Goal: Task Accomplishment & Management: Use online tool/utility

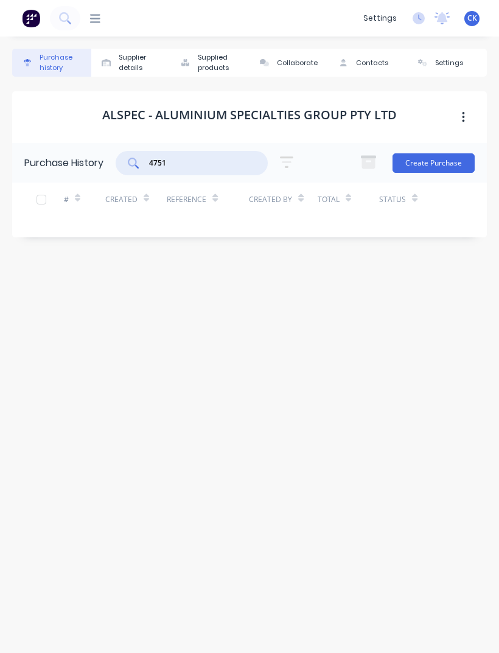
scroll to position [39, 0]
click at [57, 49] on button "Purchase history" at bounding box center [51, 63] width 79 height 28
click at [67, 49] on button "Purchase history" at bounding box center [51, 63] width 79 height 28
click at [61, 52] on div "Purchase history" at bounding box center [63, 62] width 46 height 21
click at [97, 35] on div "dashboard products sales purchasing productivity dashboard products Product Cat…" at bounding box center [249, 18] width 499 height 36
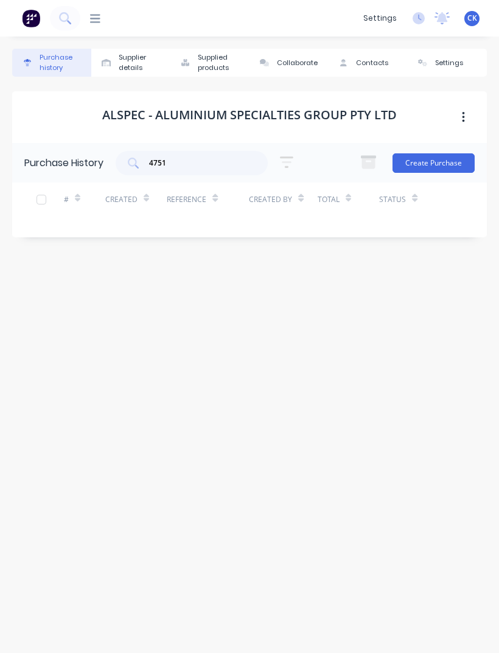
click at [98, 24] on icon at bounding box center [95, 19] width 10 height 12
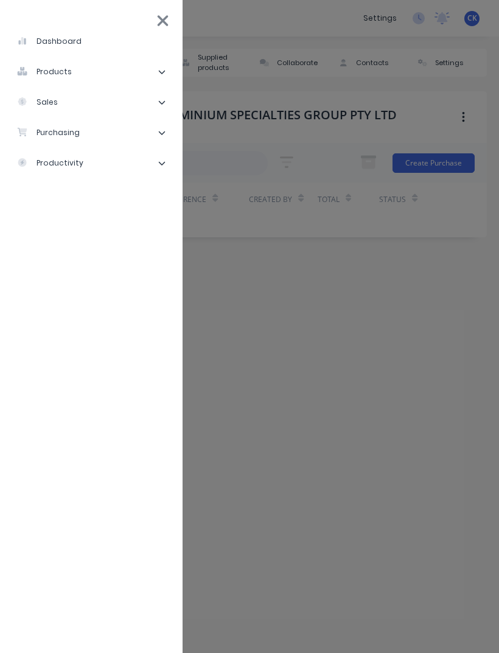
click at [83, 126] on li "purchasing" at bounding box center [91, 132] width 163 height 30
click at [110, 161] on li "Purchase Orders" at bounding box center [95, 163] width 153 height 30
click at [76, 158] on div "Purchase Orders" at bounding box center [69, 163] width 84 height 11
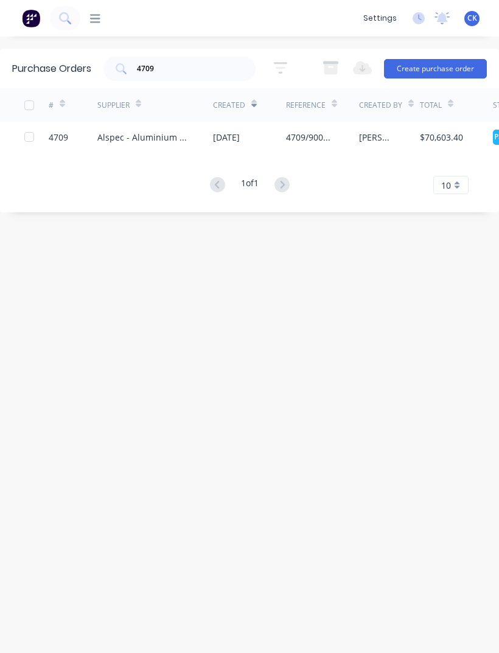
click at [181, 71] on input "4709" at bounding box center [186, 69] width 101 height 12
type input "4"
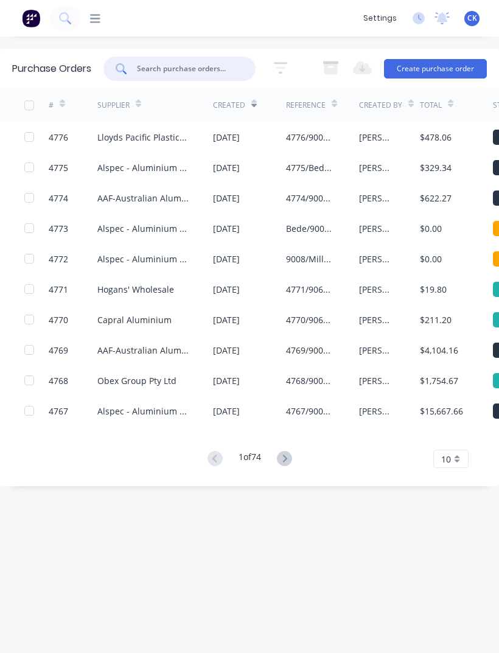
click at [378, 142] on div "[PERSON_NAME]" at bounding box center [377, 137] width 36 height 13
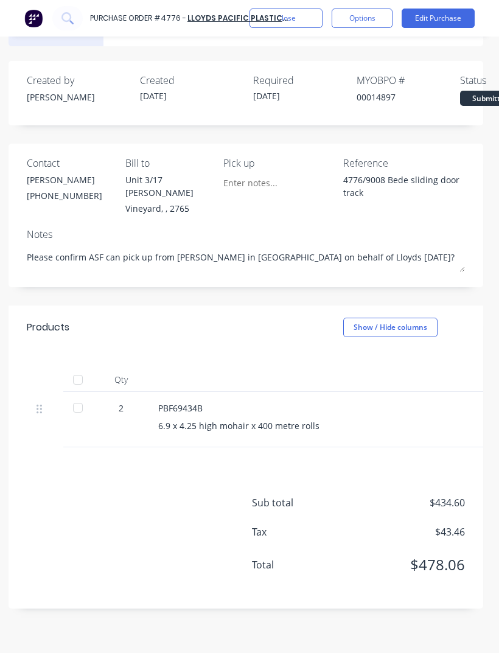
scroll to position [33, 4]
click at [66, 406] on div at bounding box center [78, 407] width 24 height 24
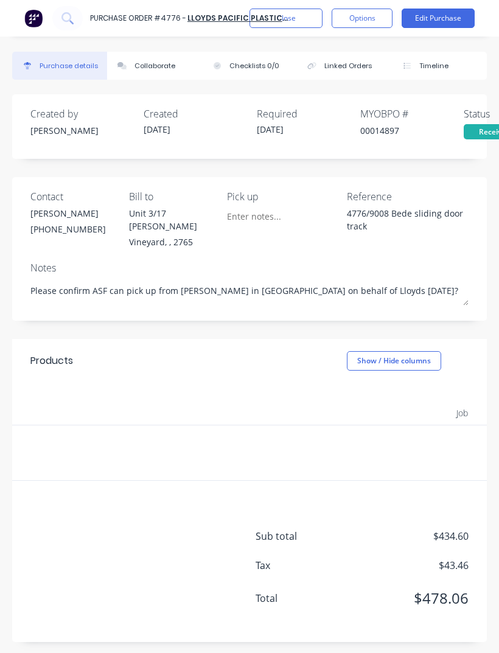
scroll to position [0, 0]
click at [130, 23] on div "Purchase Order #4776 -" at bounding box center [138, 18] width 96 height 11
click at [66, 20] on icon at bounding box center [67, 18] width 12 height 12
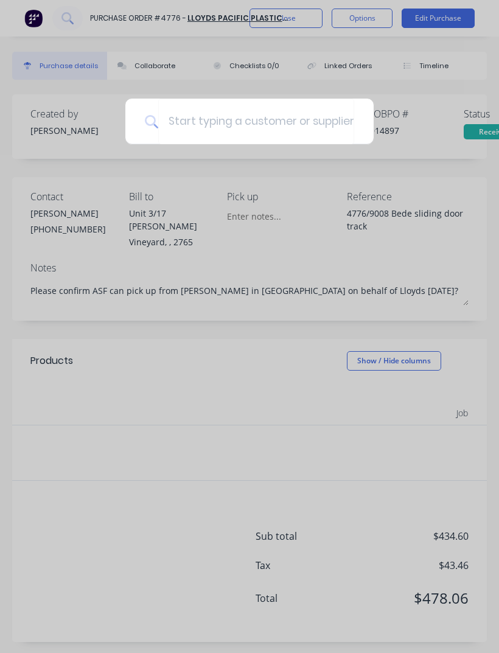
click at [207, 71] on div at bounding box center [249, 326] width 499 height 653
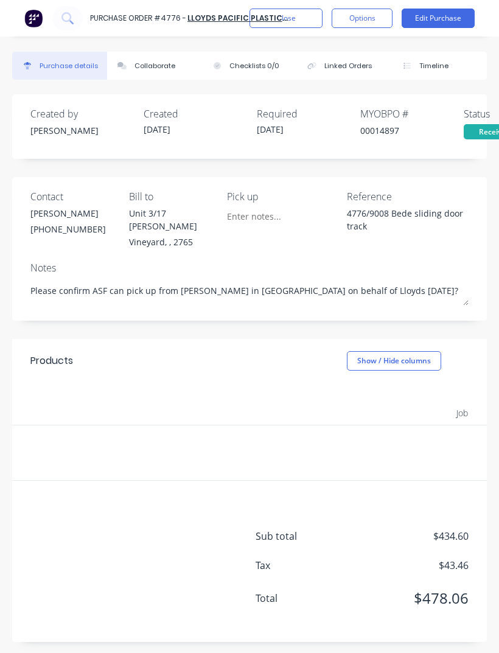
click at [39, 21] on img at bounding box center [33, 18] width 18 height 18
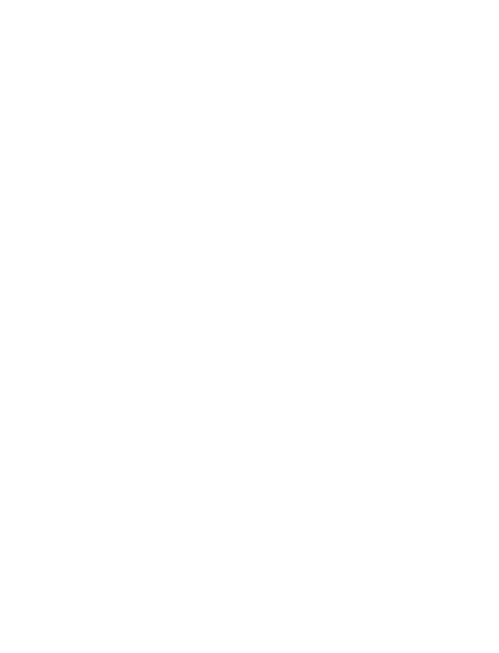
click at [182, 0] on html "x" at bounding box center [249, 0] width 499 height 0
click at [396, 0] on html "x" at bounding box center [249, 0] width 499 height 0
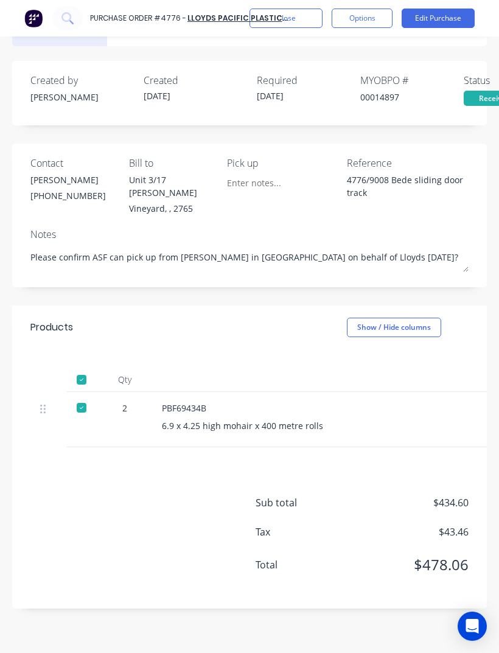
type textarea "x"
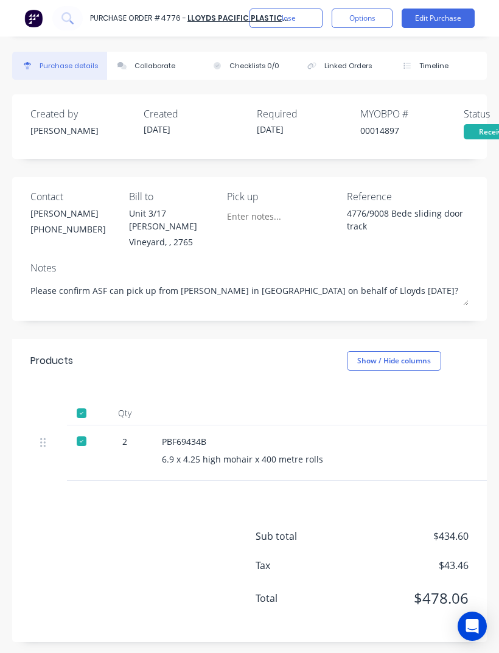
click at [166, 62] on div "Collaborate" at bounding box center [154, 66] width 41 height 10
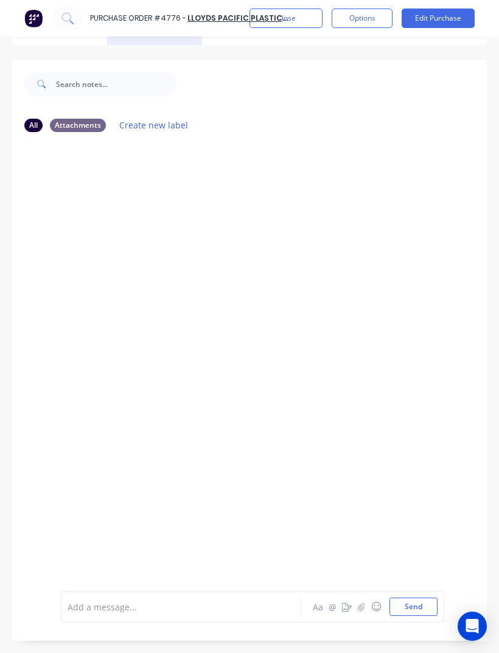
scroll to position [35, 0]
click at [361, 611] on icon "button" at bounding box center [361, 607] width 7 height 8
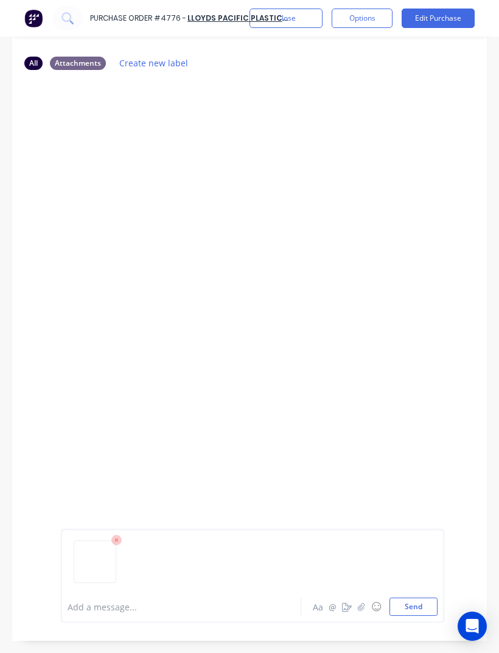
scroll to position [97, 0]
click at [423, 616] on button "Send" at bounding box center [413, 606] width 48 height 18
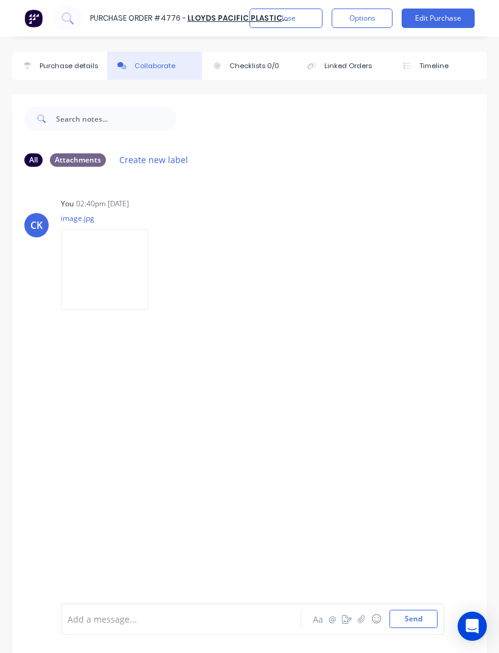
scroll to position [0, 0]
